Goal: Task Accomplishment & Management: Complete application form

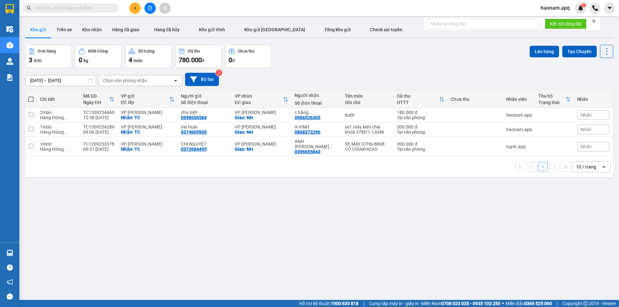
click at [544, 6] on span "haonam.apq" at bounding box center [555, 8] width 39 height 8
click at [545, 21] on li "Đăng xuất" at bounding box center [555, 20] width 41 height 10
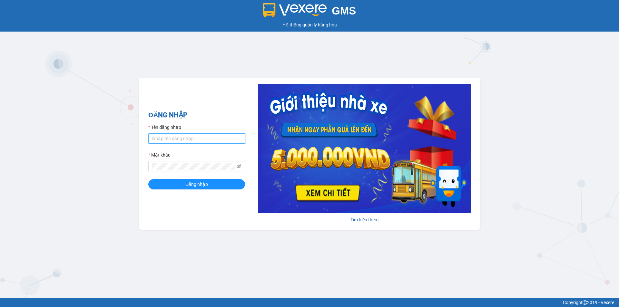
drag, startPoint x: 185, startPoint y: 138, endPoint x: 193, endPoint y: 142, distance: 7.8
click at [185, 138] on input "Tên đăng nhập" at bounding box center [196, 139] width 97 height 10
type input "haonam.apq"
click at [148, 179] on button "Đăng nhập" at bounding box center [196, 184] width 97 height 10
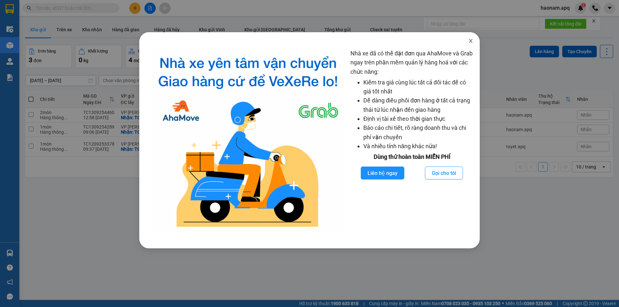
click at [476, 42] on span "Close" at bounding box center [471, 41] width 18 height 18
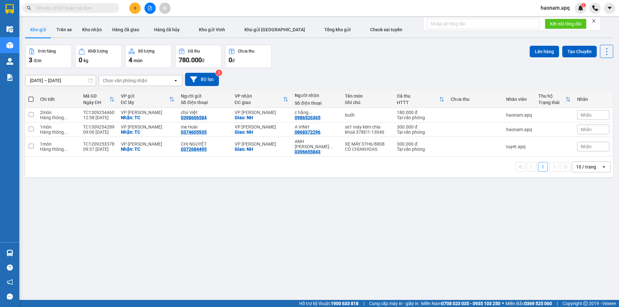
click at [66, 10] on input "text" at bounding box center [73, 8] width 76 height 7
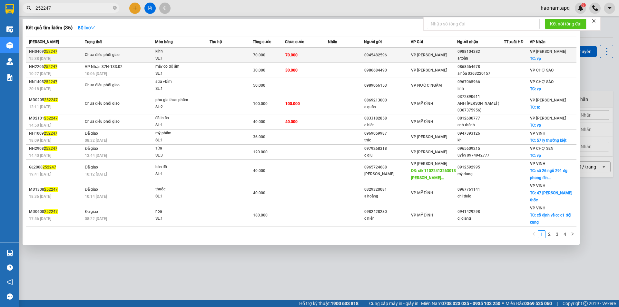
type input "252247"
click at [314, 58] on td "70.000" at bounding box center [306, 55] width 43 height 15
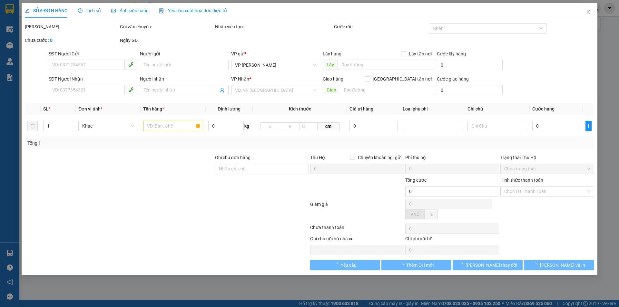
type input "0945482596"
type input "0988104382"
type input "a toàn"
checkbox input "true"
type input "vp"
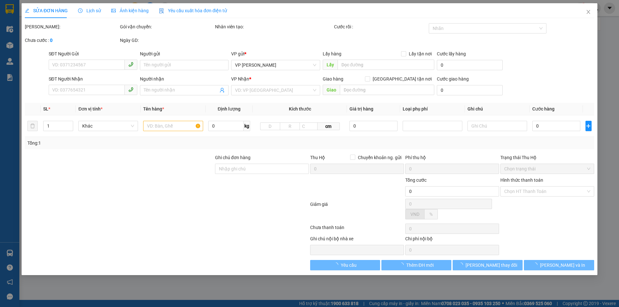
checkbox input "true"
type input "70.000"
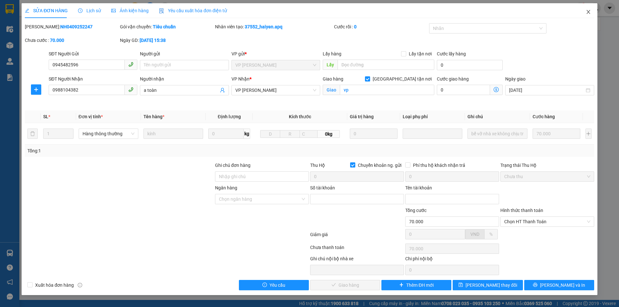
click at [588, 11] on icon "close" at bounding box center [588, 11] width 5 height 5
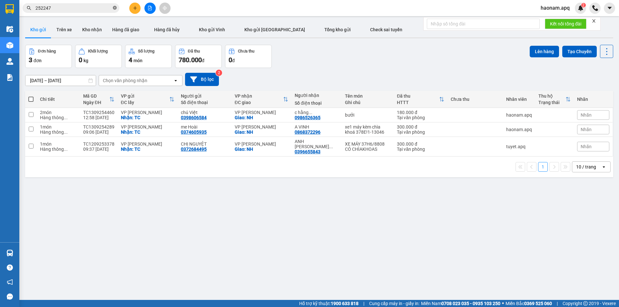
click at [115, 9] on icon "close-circle" at bounding box center [115, 8] width 4 height 4
click at [547, 7] on span "haonam.apq" at bounding box center [555, 8] width 39 height 8
click at [547, 20] on span "Đăng xuất" at bounding box center [559, 19] width 27 height 7
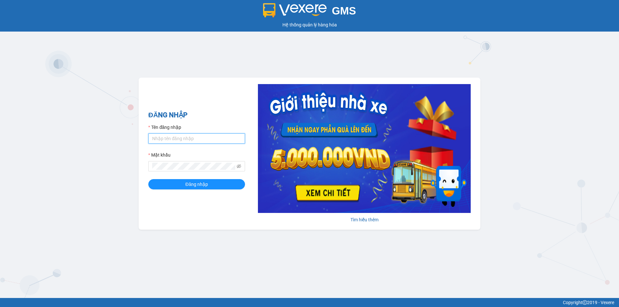
click at [208, 137] on input "Tên đăng nhập" at bounding box center [196, 139] width 97 height 10
type input "tuyet.apq"
click at [181, 158] on div "Mật khẩu" at bounding box center [196, 157] width 97 height 10
click at [205, 187] on span "Đăng nhập" at bounding box center [196, 184] width 23 height 7
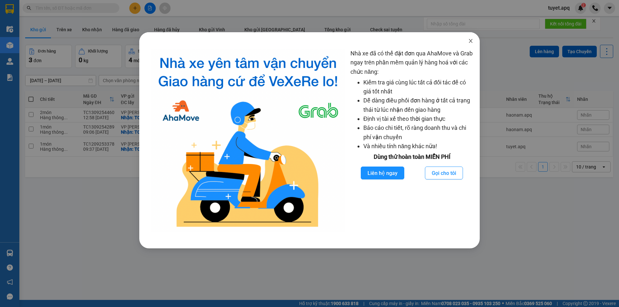
click at [469, 41] on icon "close" at bounding box center [470, 40] width 5 height 5
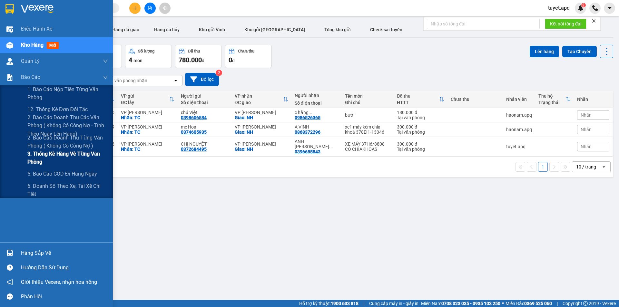
click at [55, 155] on span "3. Thống kê hàng về từng văn phòng" at bounding box center [67, 158] width 81 height 16
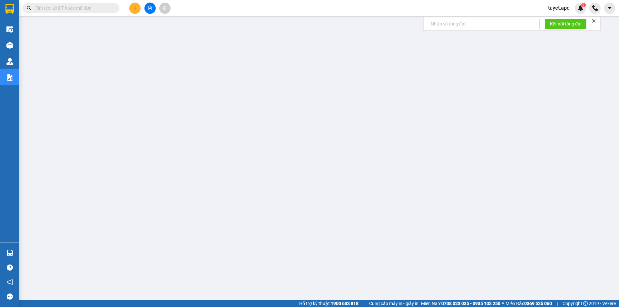
click at [90, 9] on input "text" at bounding box center [73, 8] width 76 height 7
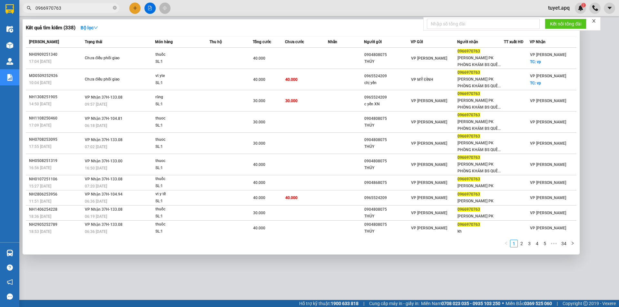
type input "0966970763"
click at [442, 282] on div at bounding box center [309, 153] width 619 height 307
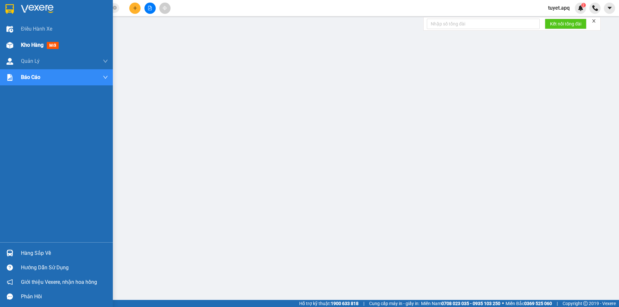
click at [11, 46] on img at bounding box center [9, 45] width 7 height 7
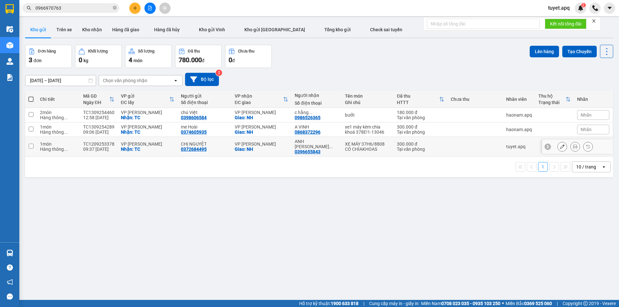
click at [34, 144] on td at bounding box center [31, 147] width 12 height 20
checkbox input "true"
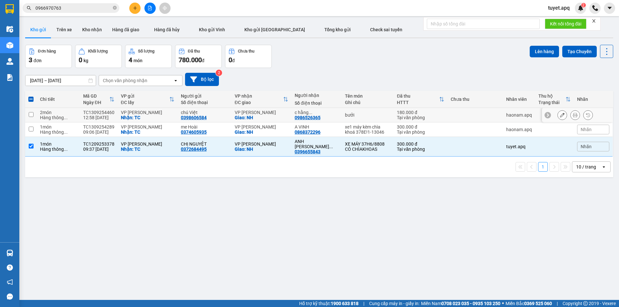
click at [32, 113] on input "checkbox" at bounding box center [31, 114] width 5 height 5
checkbox input "true"
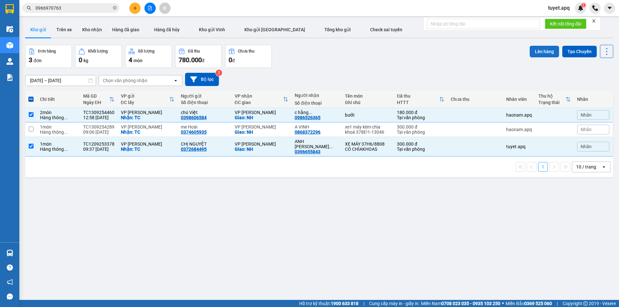
click at [532, 51] on button "Lên hàng" at bounding box center [544, 52] width 29 height 12
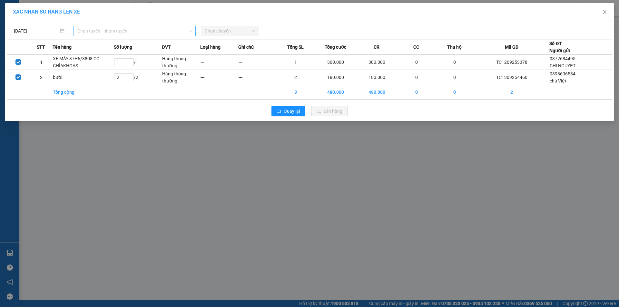
click at [127, 32] on span "Chọn tuyến - nhóm tuyến" at bounding box center [134, 31] width 114 height 10
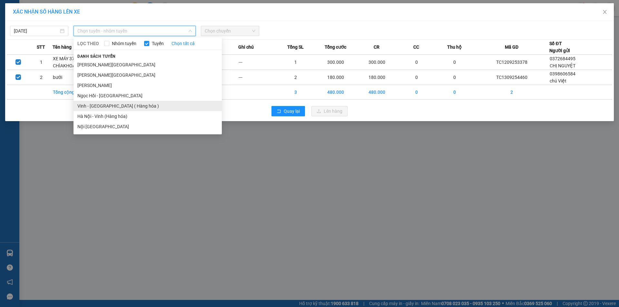
click at [115, 105] on li "Vinh - [GEOGRAPHIC_DATA] ( Hàng hóa )" at bounding box center [148, 106] width 148 height 10
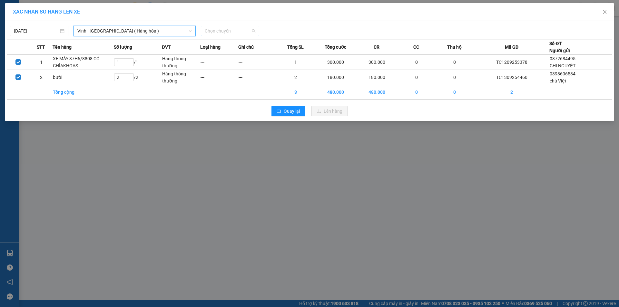
click at [227, 29] on span "Chọn chuyến" at bounding box center [230, 31] width 51 height 10
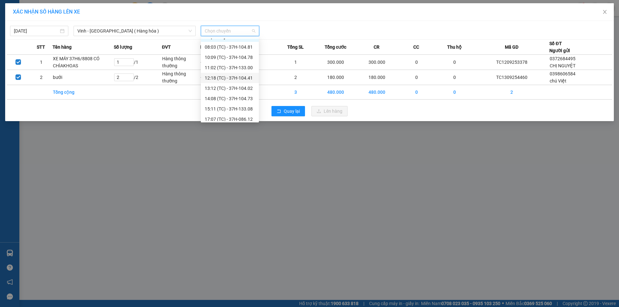
scroll to position [10, 0]
click at [237, 117] on div "17:07 (TC) - 37H-086.12" at bounding box center [230, 116] width 50 height 7
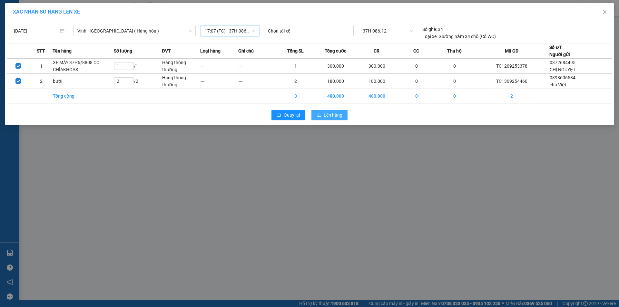
click at [333, 119] on button "Lên hàng" at bounding box center [330, 115] width 36 height 10
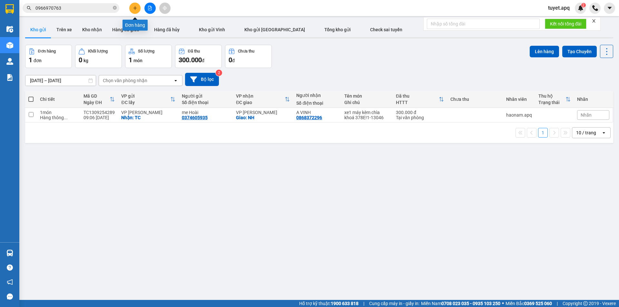
click at [136, 8] on icon "plus" at bounding box center [135, 8] width 5 height 5
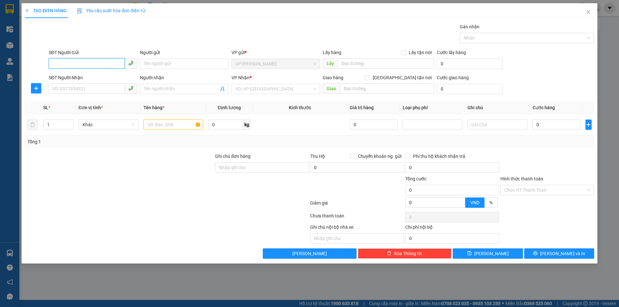
click at [90, 65] on input "SĐT Người Gửi" at bounding box center [87, 63] width 76 height 10
click at [111, 77] on div "0385779998 - [PERSON_NAME]" at bounding box center [93, 76] width 81 height 7
type input "0385779998"
type input "ANH [PERSON_NAME]"
checkbox input "true"
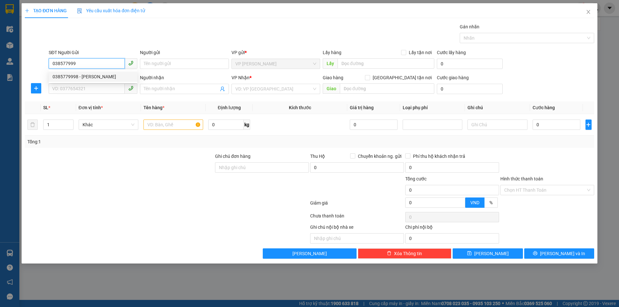
type input "TC"
type input "0385779998"
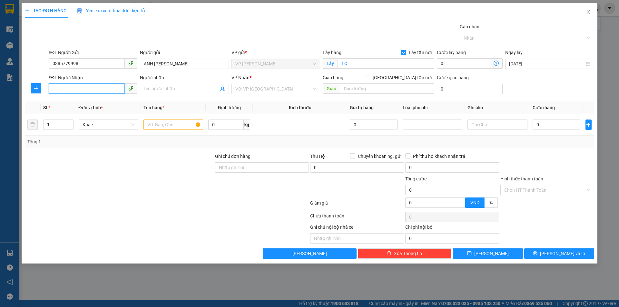
click at [94, 90] on input "SĐT Người Nhận" at bounding box center [87, 89] width 76 height 10
type input "0972301049"
click at [160, 90] on input "Người nhận" at bounding box center [181, 88] width 74 height 7
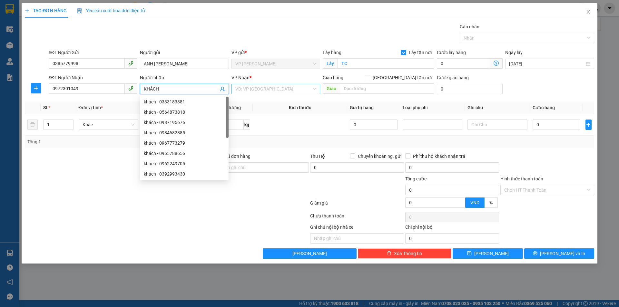
type input "KHÁCH"
click at [278, 86] on input "search" at bounding box center [273, 89] width 76 height 10
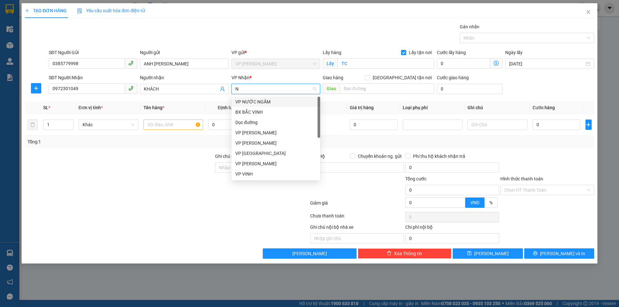
type input "NH"
click at [262, 110] on div "VP [PERSON_NAME]" at bounding box center [275, 112] width 81 height 7
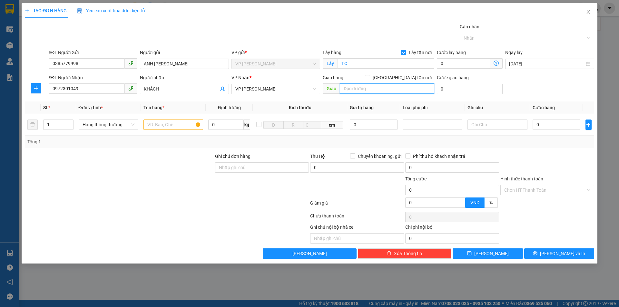
click at [354, 88] on input "text" at bounding box center [387, 89] width 94 height 10
type input "NH"
drag, startPoint x: 402, startPoint y: 77, endPoint x: 271, endPoint y: 119, distance: 137.5
click at [370, 77] on input "[GEOGRAPHIC_DATA] tận nơi" at bounding box center [367, 77] width 5 height 5
checkbox input "true"
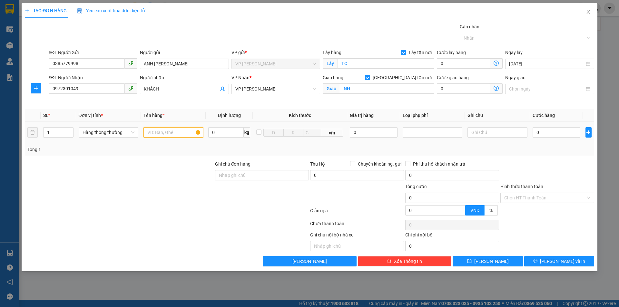
click at [182, 135] on input "text" at bounding box center [174, 132] width 60 height 10
type input "P"
type input "LINH KIỆN MÁY MAY"
click at [558, 134] on input "0" at bounding box center [557, 132] width 48 height 10
type input "4F0"
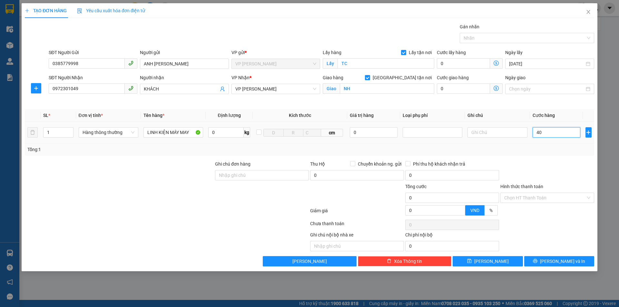
type input "0"
click at [540, 133] on input "4F.000" at bounding box center [557, 132] width 48 height 10
type input "4.000"
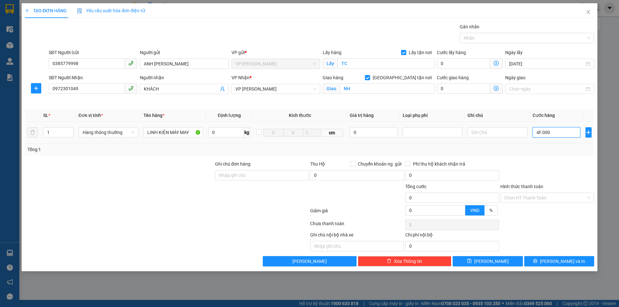
type input "4.000"
type input "40.000"
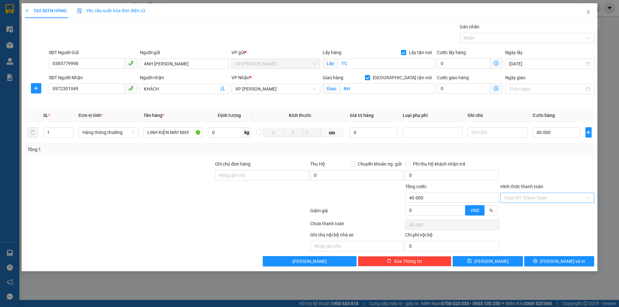
click at [539, 201] on input "Hình thức thanh toán" at bounding box center [545, 198] width 82 height 10
click at [529, 211] on div "Tại văn phòng" at bounding box center [547, 210] width 86 height 7
type input "0"
click at [538, 264] on span "printer" at bounding box center [535, 261] width 5 height 5
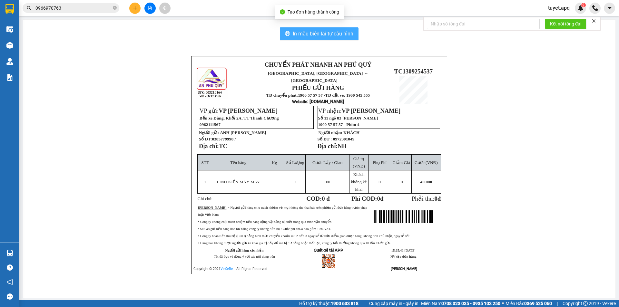
click at [324, 35] on span "In mẫu biên lai tự cấu hình" at bounding box center [323, 34] width 61 height 8
